Goal: Information Seeking & Learning: Learn about a topic

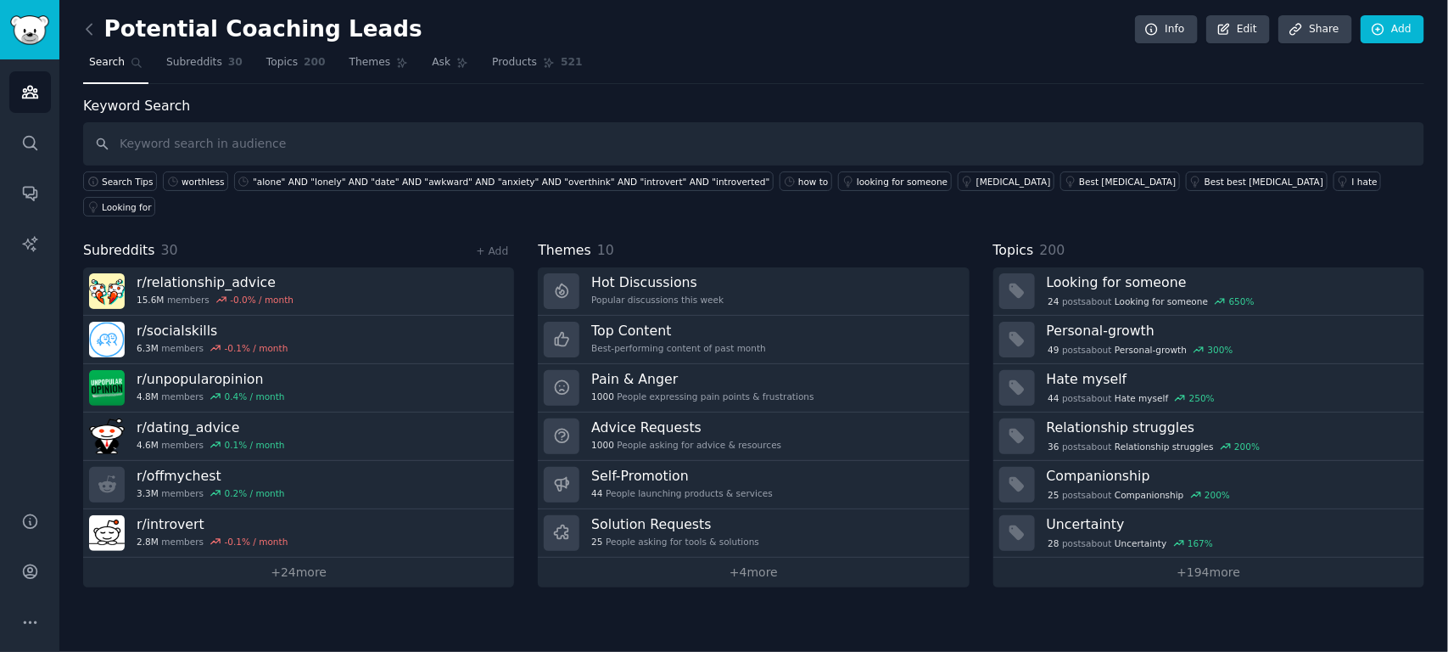
click at [172, 145] on input "text" at bounding box center [753, 143] width 1341 height 43
click at [492, 62] on span "Products" at bounding box center [514, 62] width 45 height 15
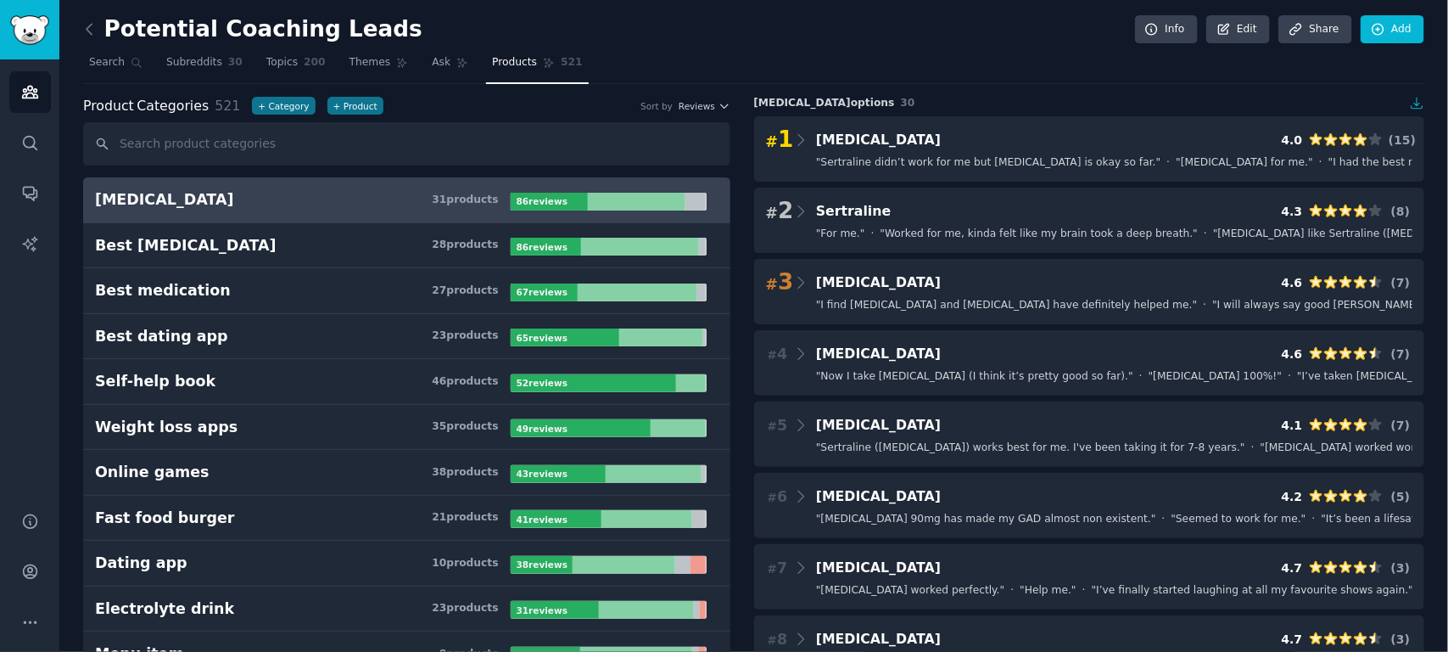
click at [321, 200] on h3 "[MEDICAL_DATA] 31 product s" at bounding box center [303, 199] width 416 height 21
click at [530, 197] on b "86 review s" at bounding box center [542, 201] width 51 height 10
click at [168, 75] on link "Subreddits 30" at bounding box center [204, 66] width 88 height 35
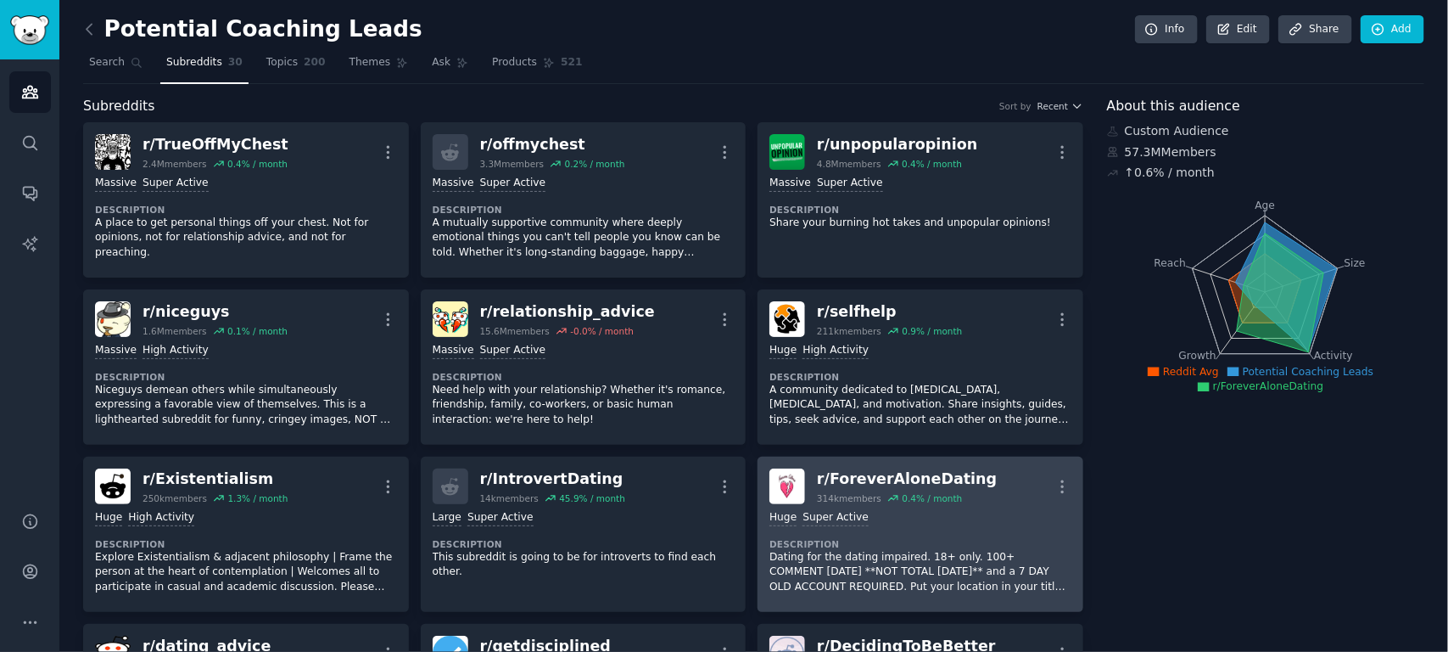
click at [896, 553] on p "Dating for the dating impaired. 18+ only. 100+ COMMENT [DATE] **NOT TOTAL [DATE…" at bounding box center [920, 572] width 302 height 45
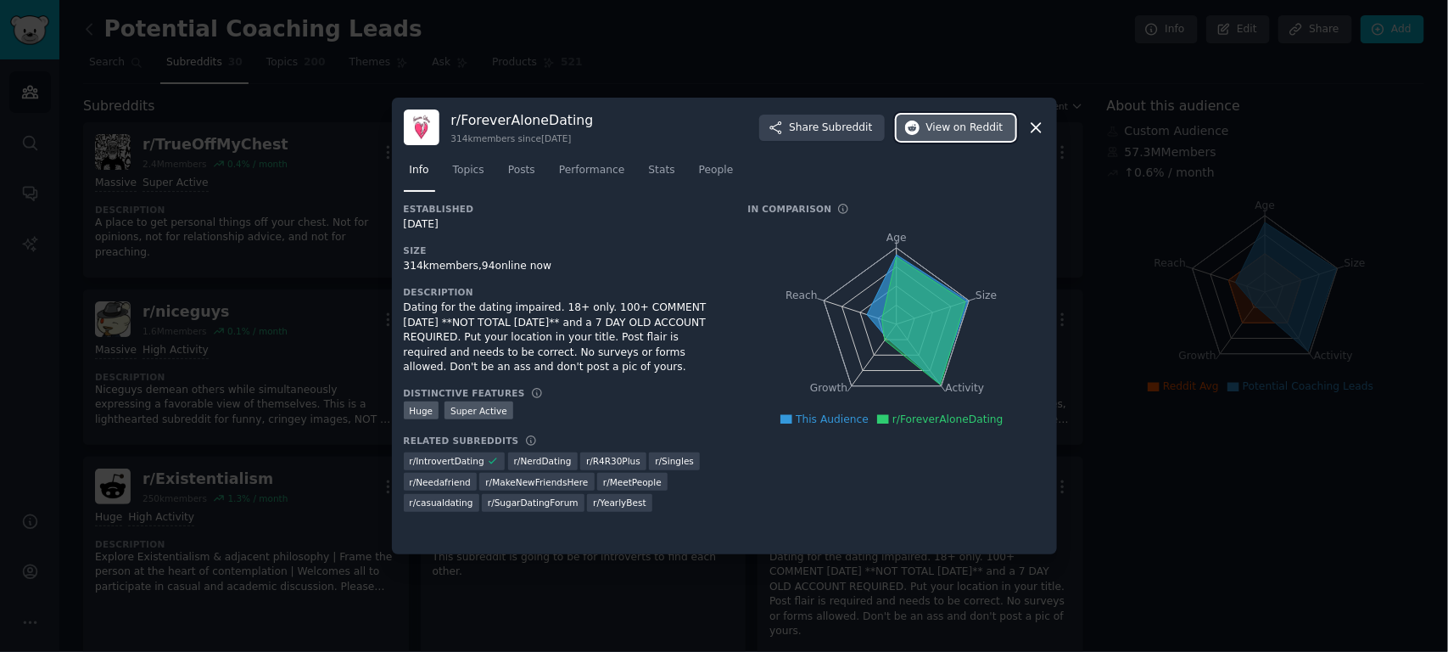
click at [960, 133] on span "on Reddit" at bounding box center [978, 127] width 49 height 15
click at [938, 123] on span "View on Reddit" at bounding box center [964, 127] width 77 height 15
